Goal: Transaction & Acquisition: Book appointment/travel/reservation

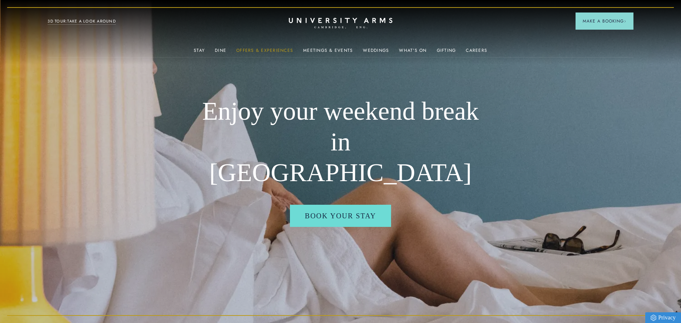
click at [252, 50] on link "Offers & Experiences" at bounding box center [264, 52] width 57 height 9
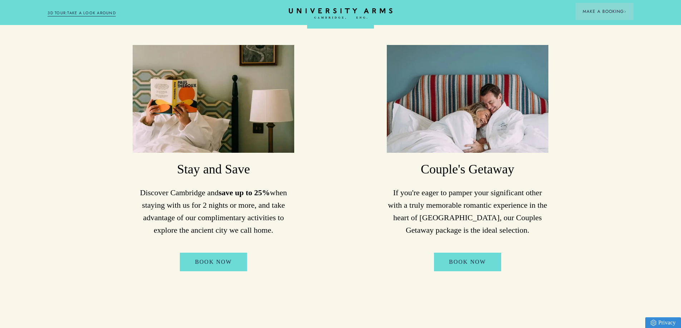
scroll to position [393, 0]
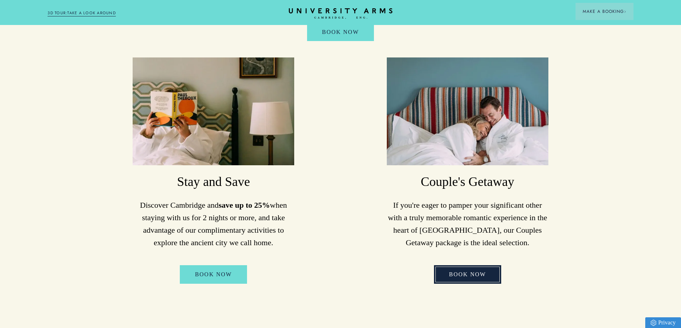
click at [471, 278] on link "Book Now" at bounding box center [467, 275] width 67 height 19
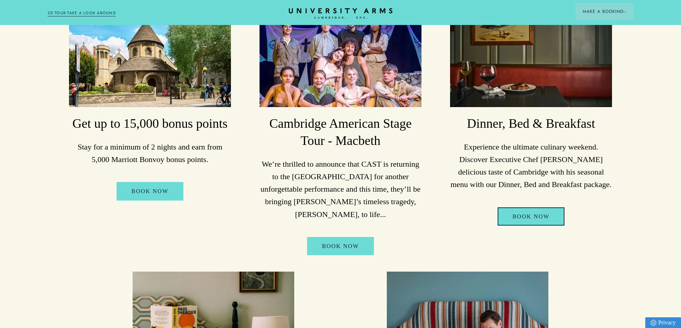
scroll to position [143, 0]
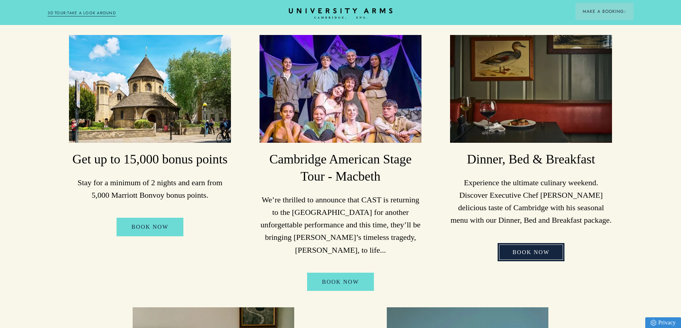
click at [529, 253] on link "Book Now" at bounding box center [531, 252] width 67 height 19
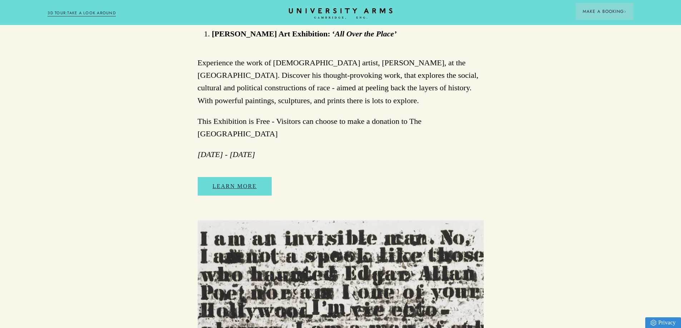
scroll to position [500, 0]
